Goal: Task Accomplishment & Management: Use online tool/utility

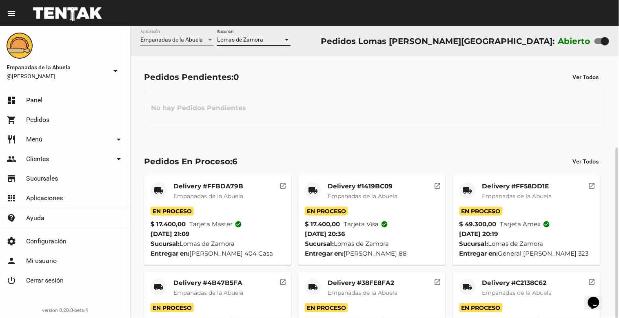
scroll to position [67, 0]
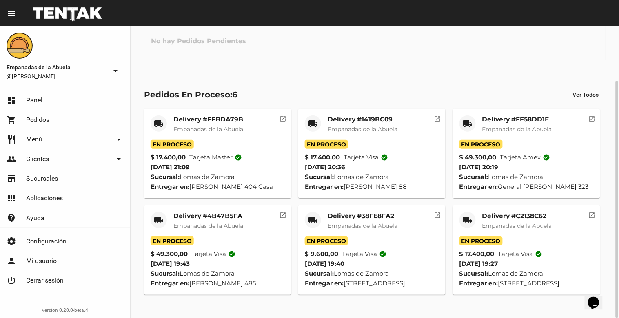
click at [532, 220] on mat-card-title "Delivery #C2138C62" at bounding box center [517, 216] width 70 height 8
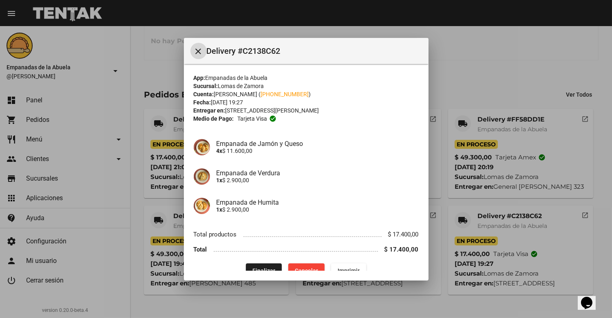
scroll to position [14, 0]
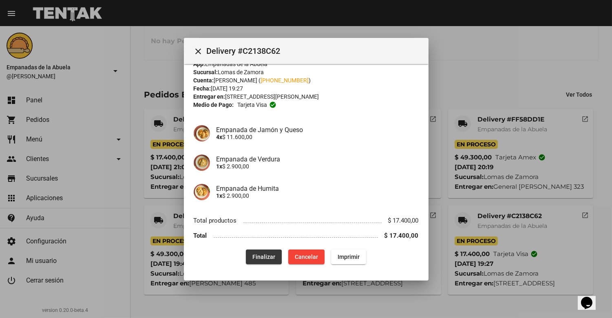
click at [261, 252] on button "Finalizar" at bounding box center [264, 257] width 36 height 15
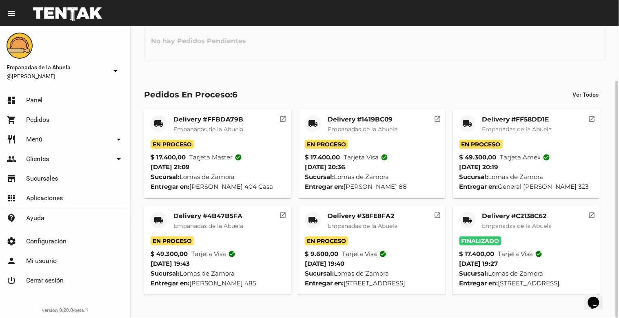
click at [357, 220] on mat-card-title "Delivery #38FE8FA2" at bounding box center [363, 216] width 70 height 8
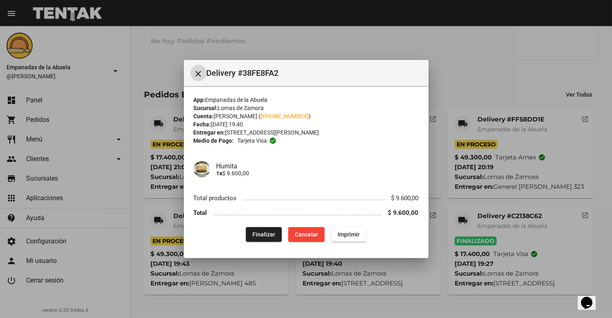
click at [264, 235] on span "Finalizar" at bounding box center [263, 234] width 23 height 7
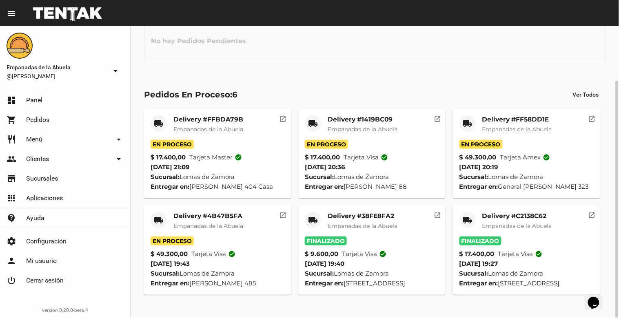
click at [217, 230] on span "Empanadas de la Abuela" at bounding box center [208, 225] width 70 height 7
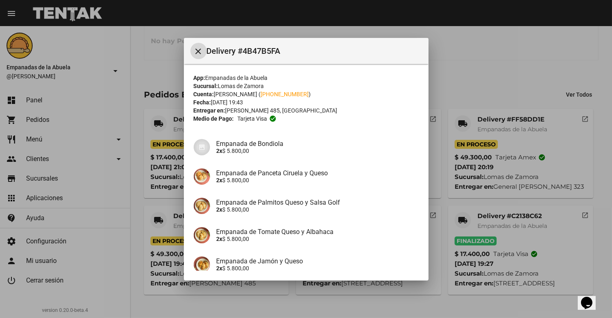
scroll to position [168, 0]
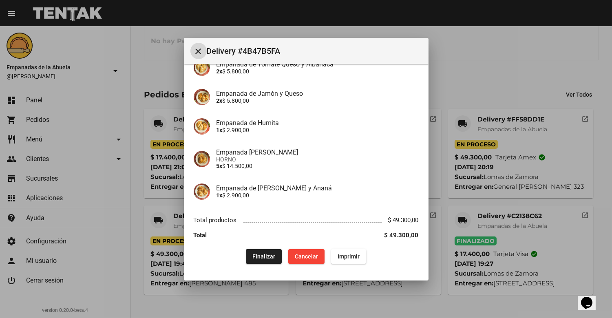
click at [268, 253] on span "Finalizar" at bounding box center [263, 256] width 23 height 7
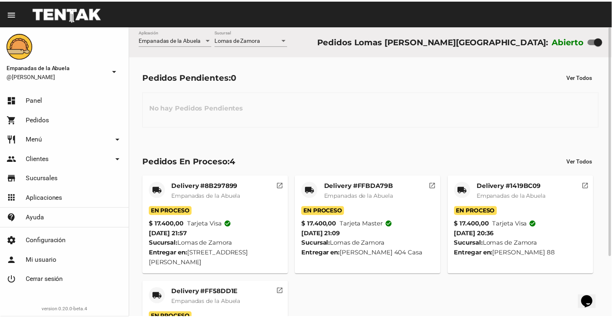
scroll to position [77, 0]
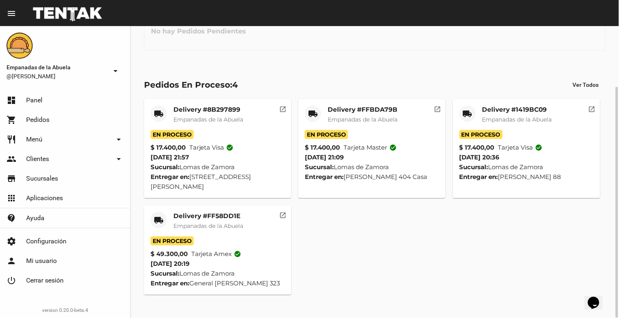
click at [198, 224] on span "Empanadas de la Abuela" at bounding box center [208, 225] width 70 height 7
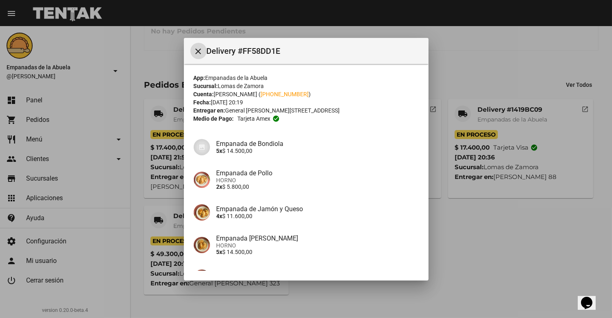
scroll to position [86, 0]
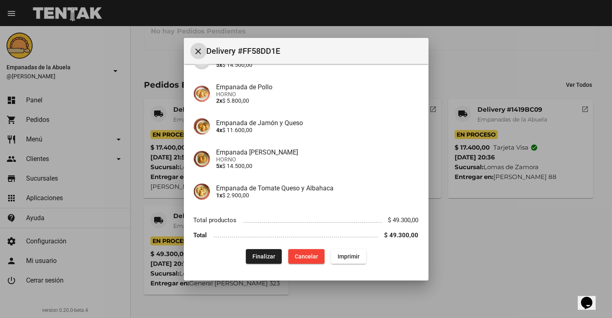
click at [254, 256] on span "Finalizar" at bounding box center [263, 256] width 23 height 7
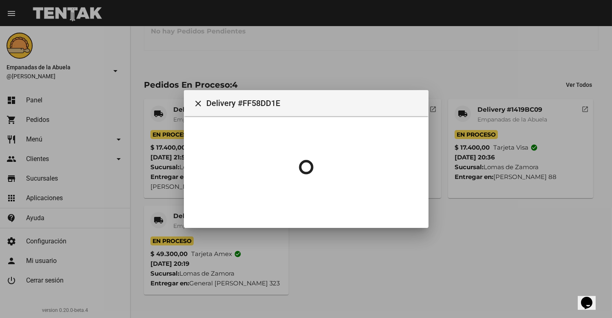
scroll to position [0, 0]
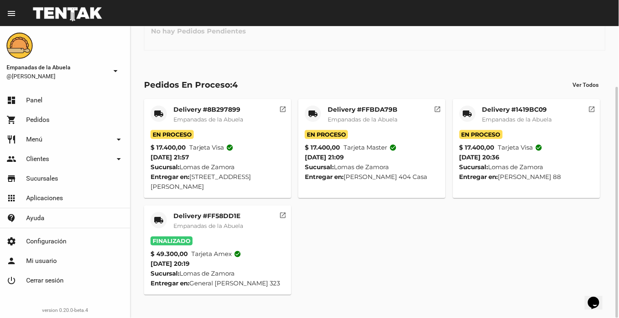
click at [529, 120] on span "Empanadas de la Abuela" at bounding box center [517, 119] width 70 height 7
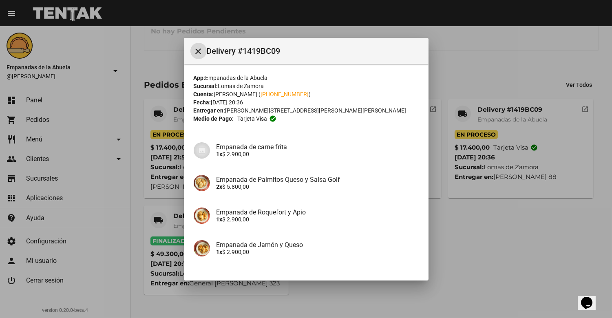
scroll to position [92, 0]
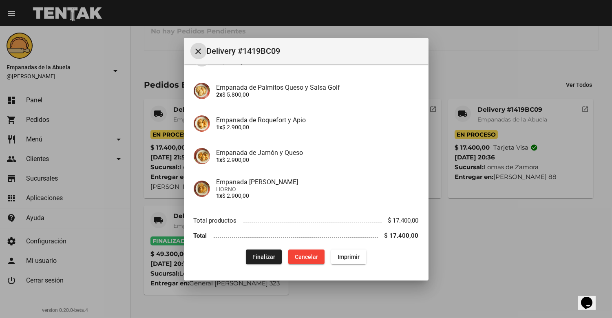
click at [264, 260] on button "Finalizar" at bounding box center [264, 257] width 36 height 15
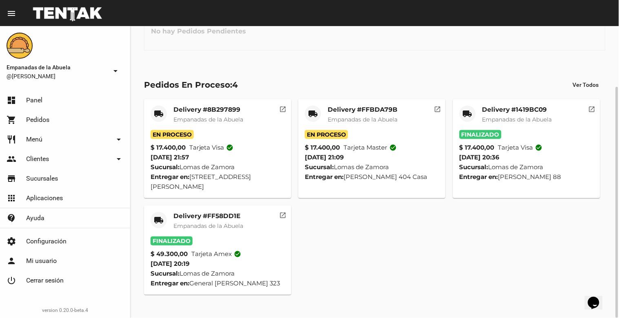
scroll to position [0, 0]
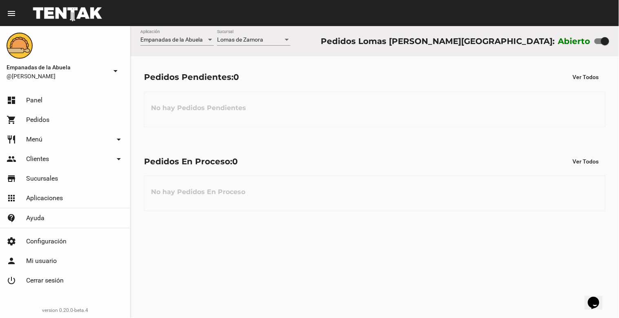
click at [605, 39] on div at bounding box center [605, 41] width 8 height 8
click at [598, 44] on input "checkbox" at bounding box center [598, 44] width 0 height 0
checkbox input "false"
